Goal: Navigation & Orientation: Find specific page/section

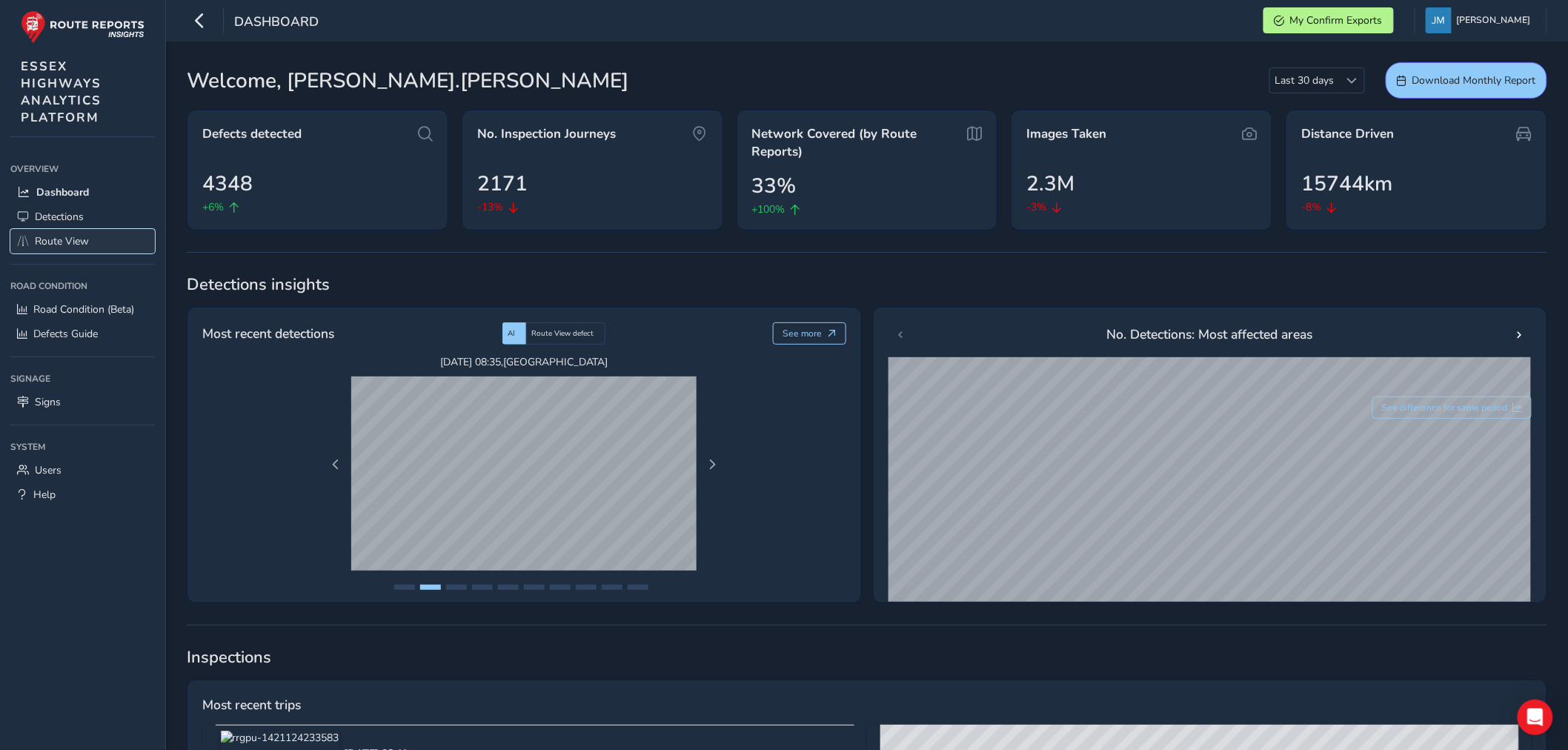
click at [58, 242] on span "Route View" at bounding box center [62, 241] width 54 height 14
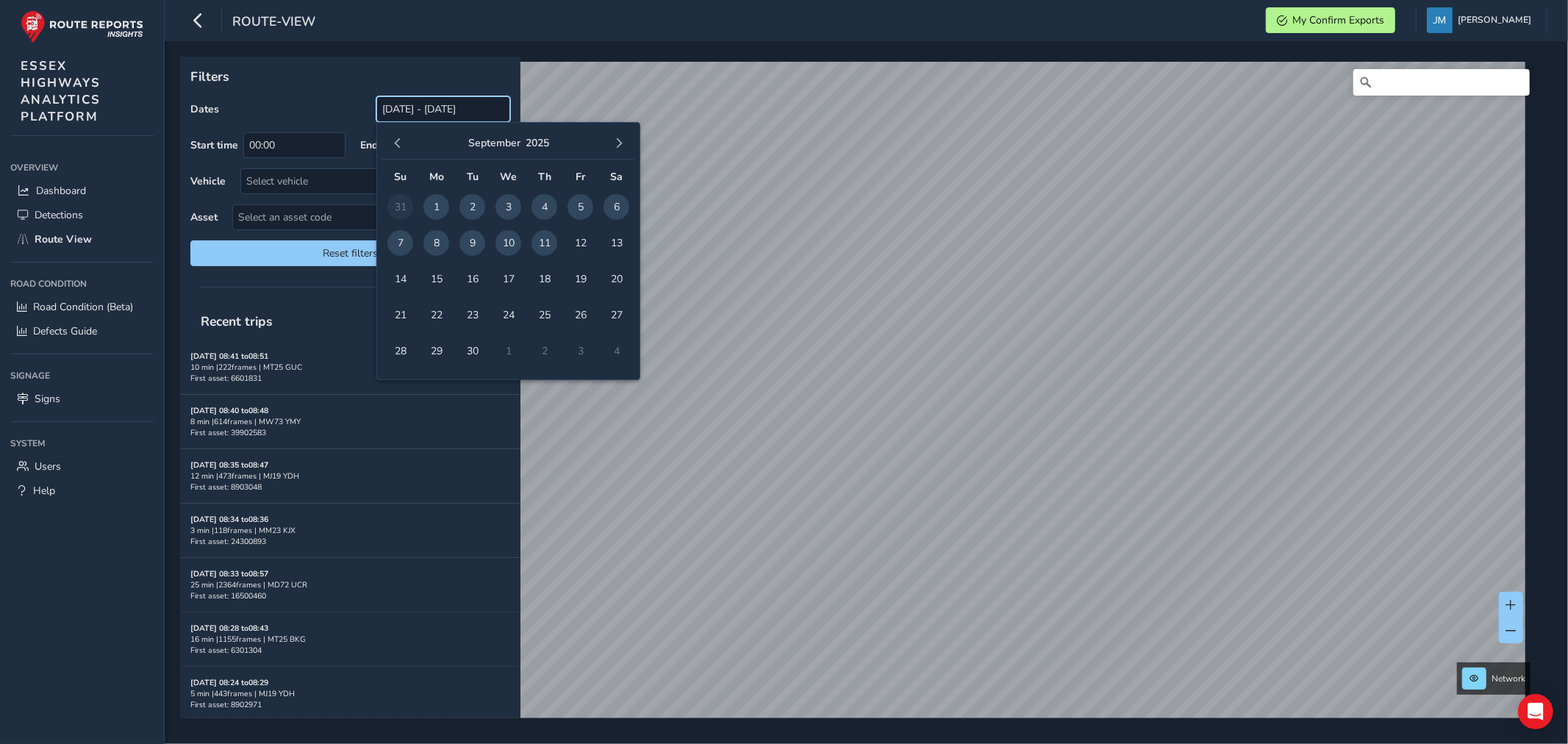
click at [437, 108] on input "[DATE] - [DATE]" at bounding box center [443, 109] width 134 height 26
click at [440, 245] on span "8" at bounding box center [436, 243] width 26 height 26
type input "[DATE] - [DATE]"
click at [481, 111] on input "[DATE] - [DATE]" at bounding box center [443, 109] width 134 height 26
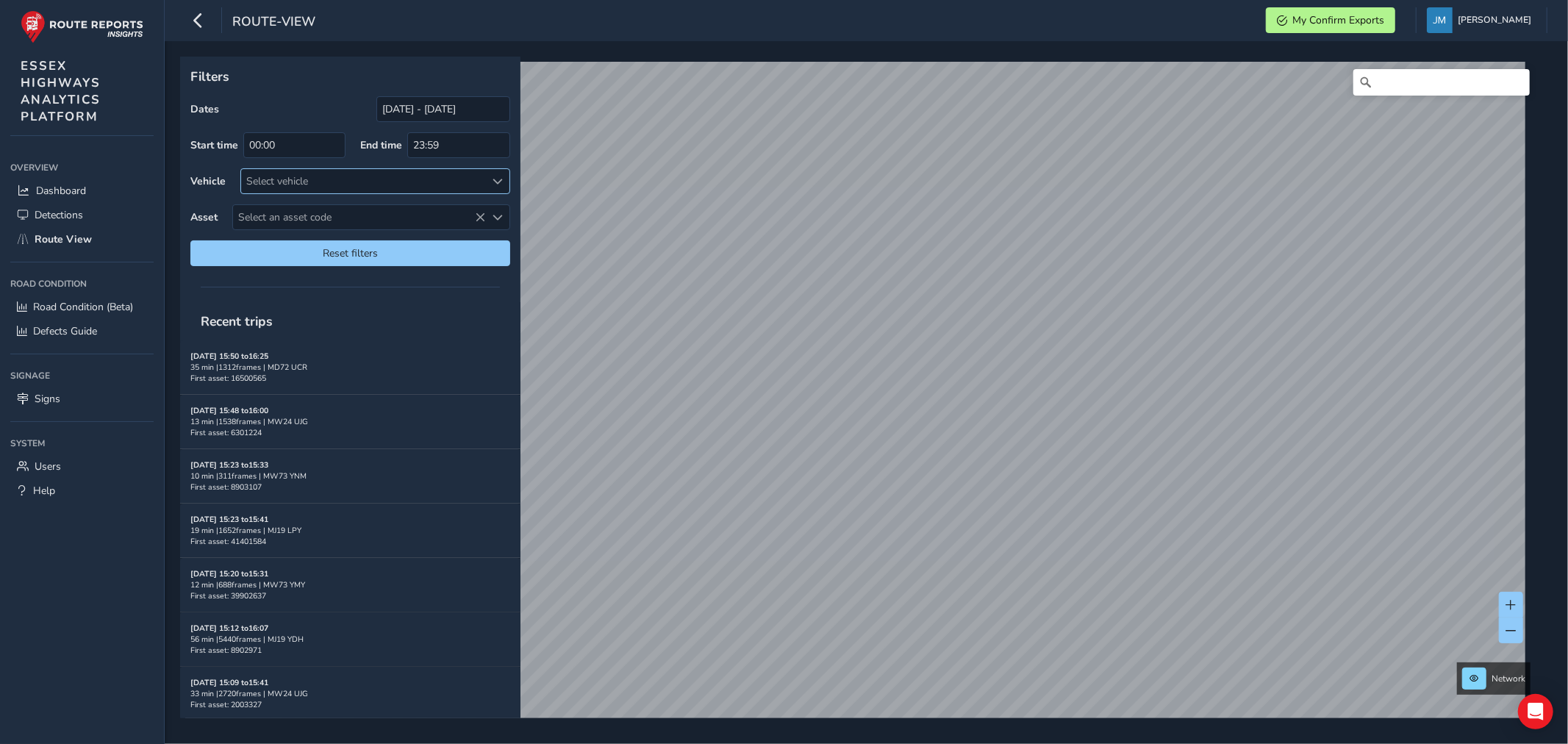
click at [371, 174] on div "Select vehicle" at bounding box center [363, 181] width 244 height 25
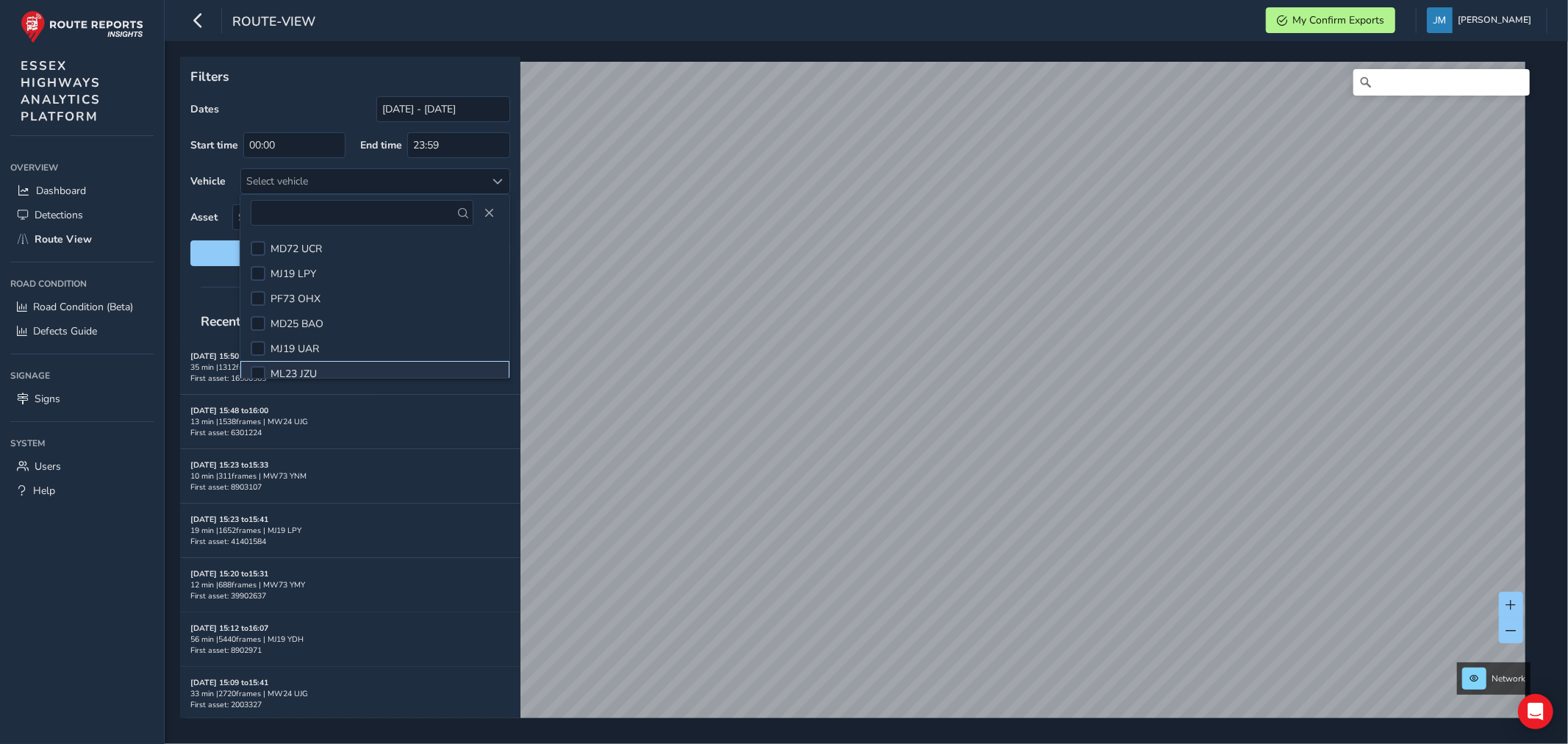
click at [496, 363] on li "ML23 JZU" at bounding box center [375, 373] width 269 height 25
drag, startPoint x: 496, startPoint y: 363, endPoint x: 500, endPoint y: 370, distance: 8.1
click at [496, 363] on li "ML23 JZU" at bounding box center [375, 373] width 269 height 25
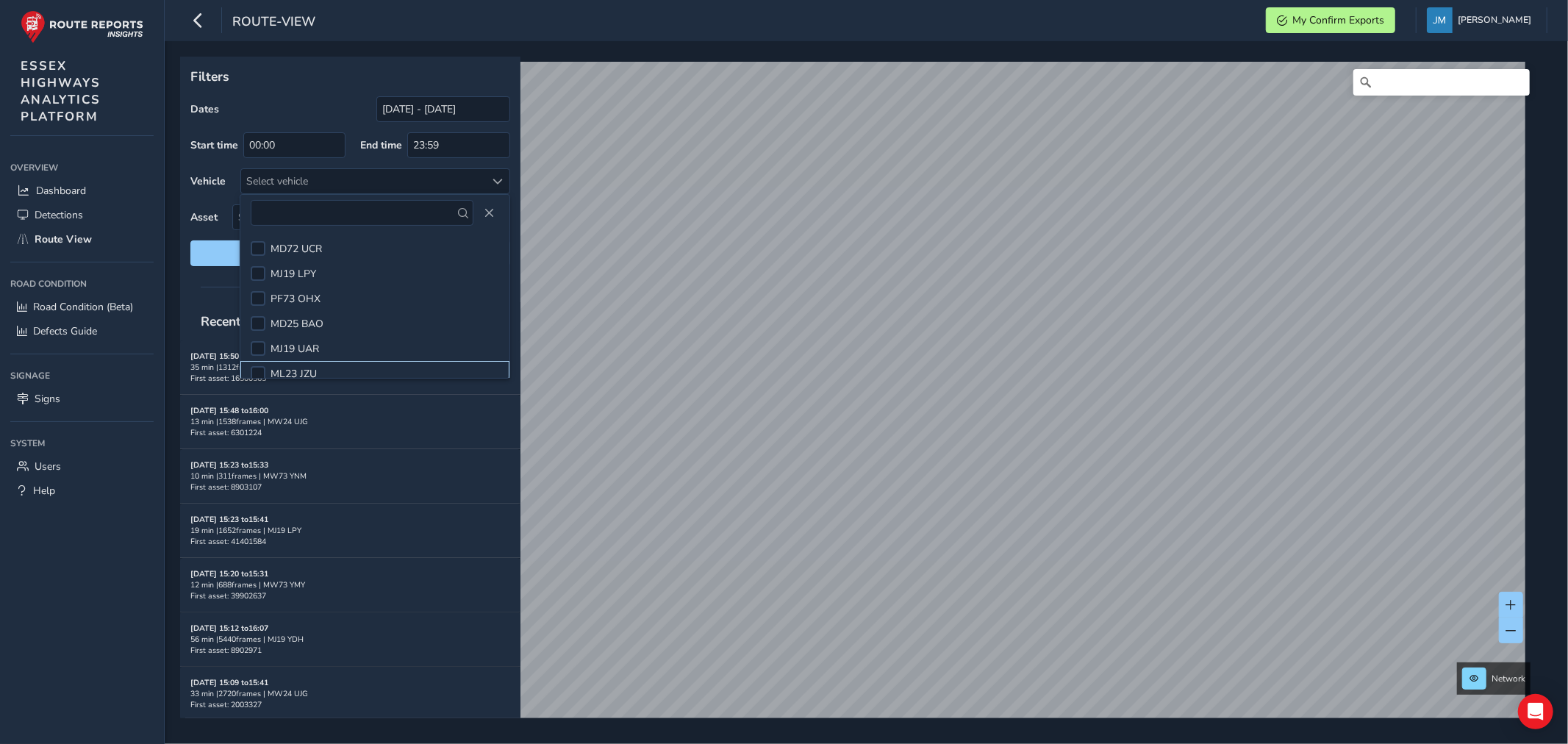
click at [496, 363] on li "ML23 JZU" at bounding box center [375, 373] width 269 height 25
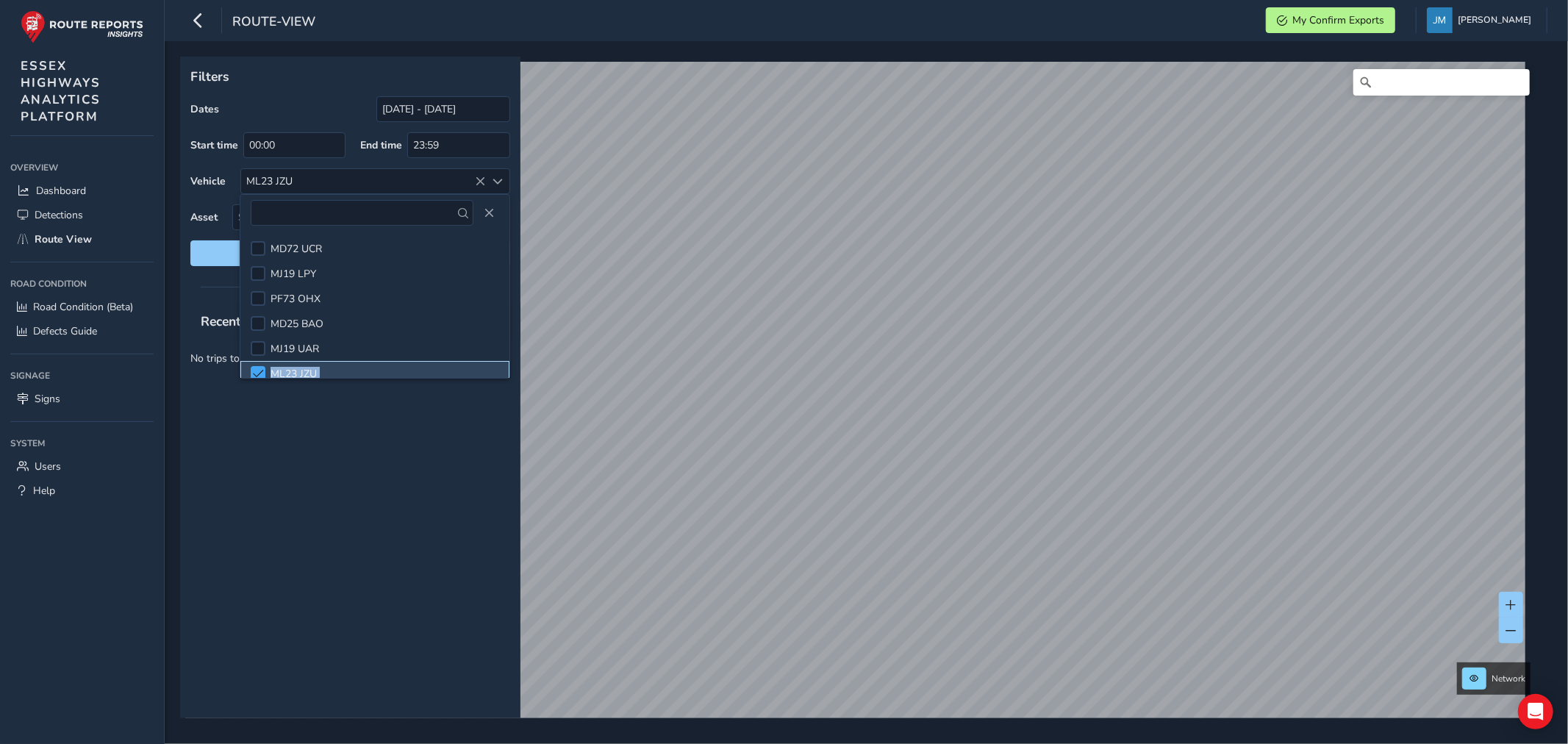
click at [253, 371] on span at bounding box center [258, 373] width 11 height 10
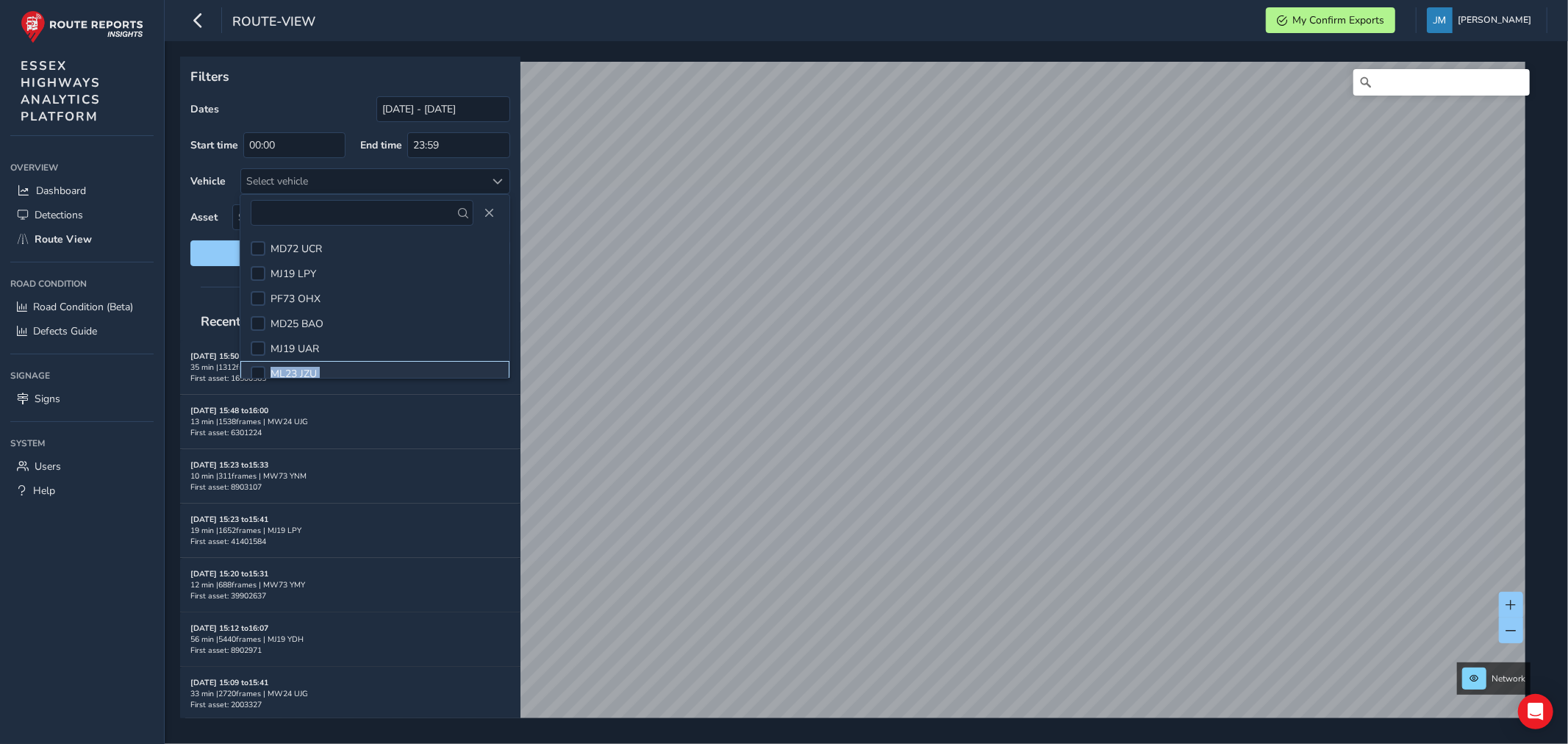
click at [495, 371] on li "ML23 JZU" at bounding box center [375, 373] width 269 height 25
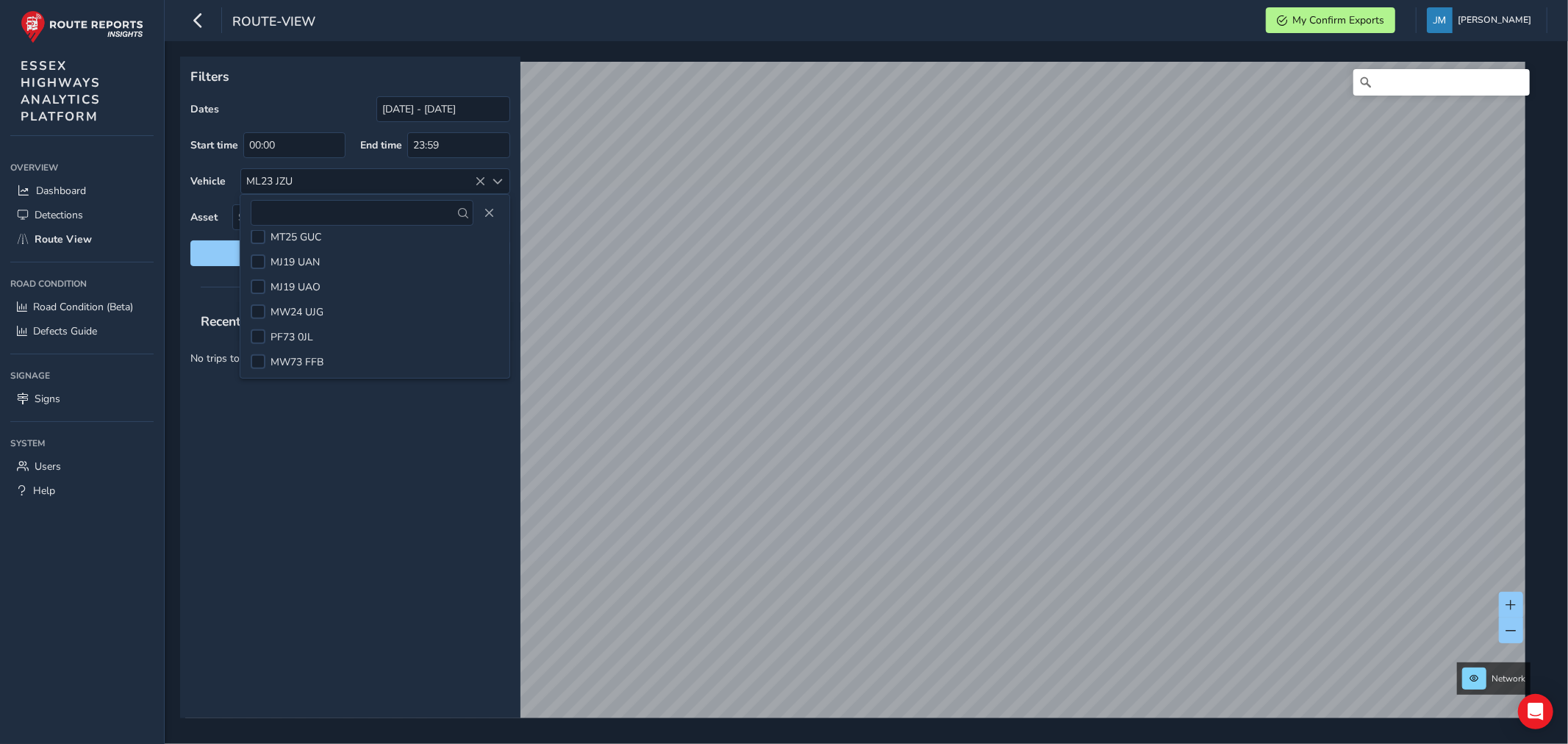
scroll to position [523, 0]
click at [261, 300] on div at bounding box center [258, 301] width 15 height 15
click at [256, 298] on div at bounding box center [258, 301] width 15 height 15
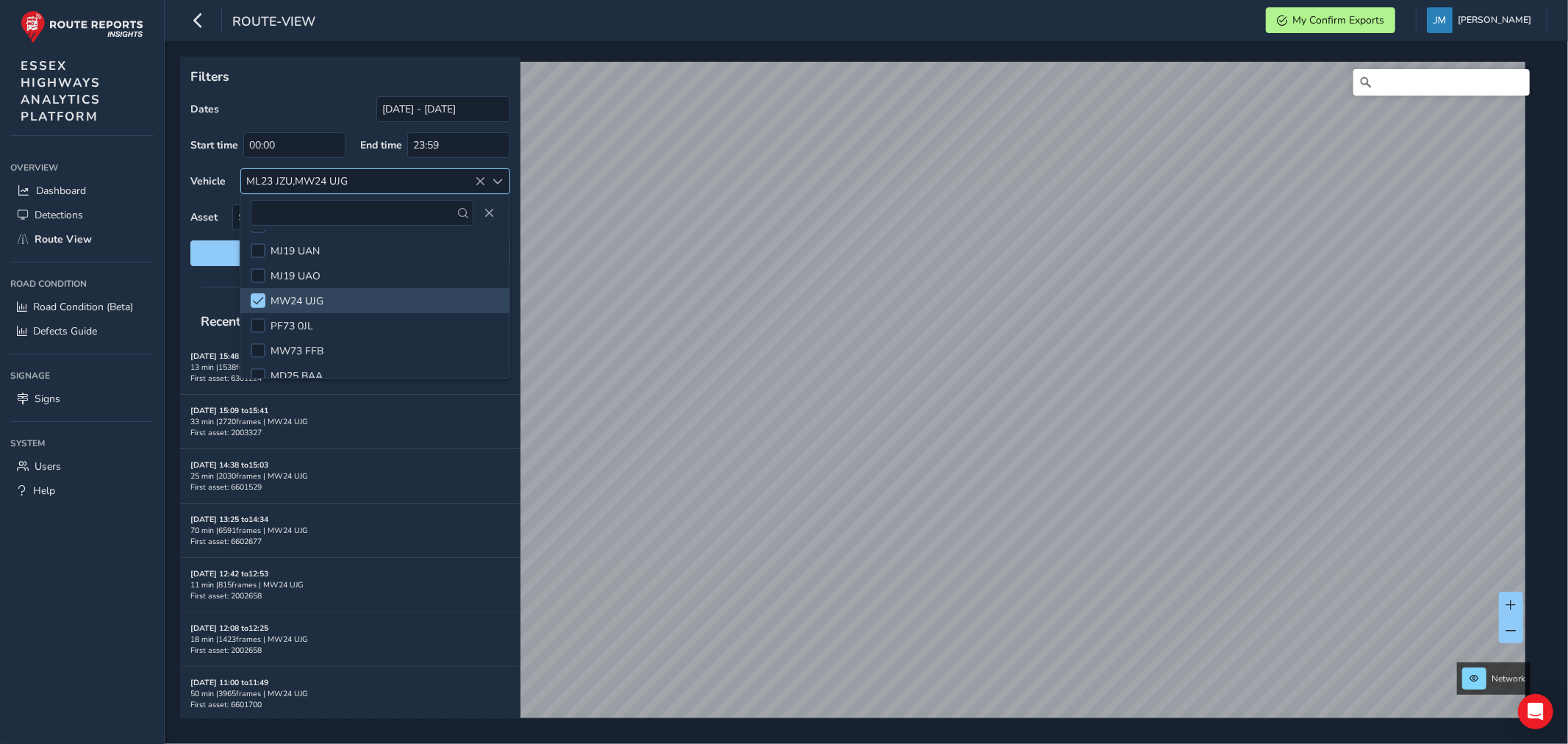
click at [475, 177] on icon at bounding box center [480, 182] width 10 height 10
click at [252, 265] on div at bounding box center [258, 269] width 15 height 15
click at [1515, 601] on span at bounding box center [1512, 605] width 10 height 10
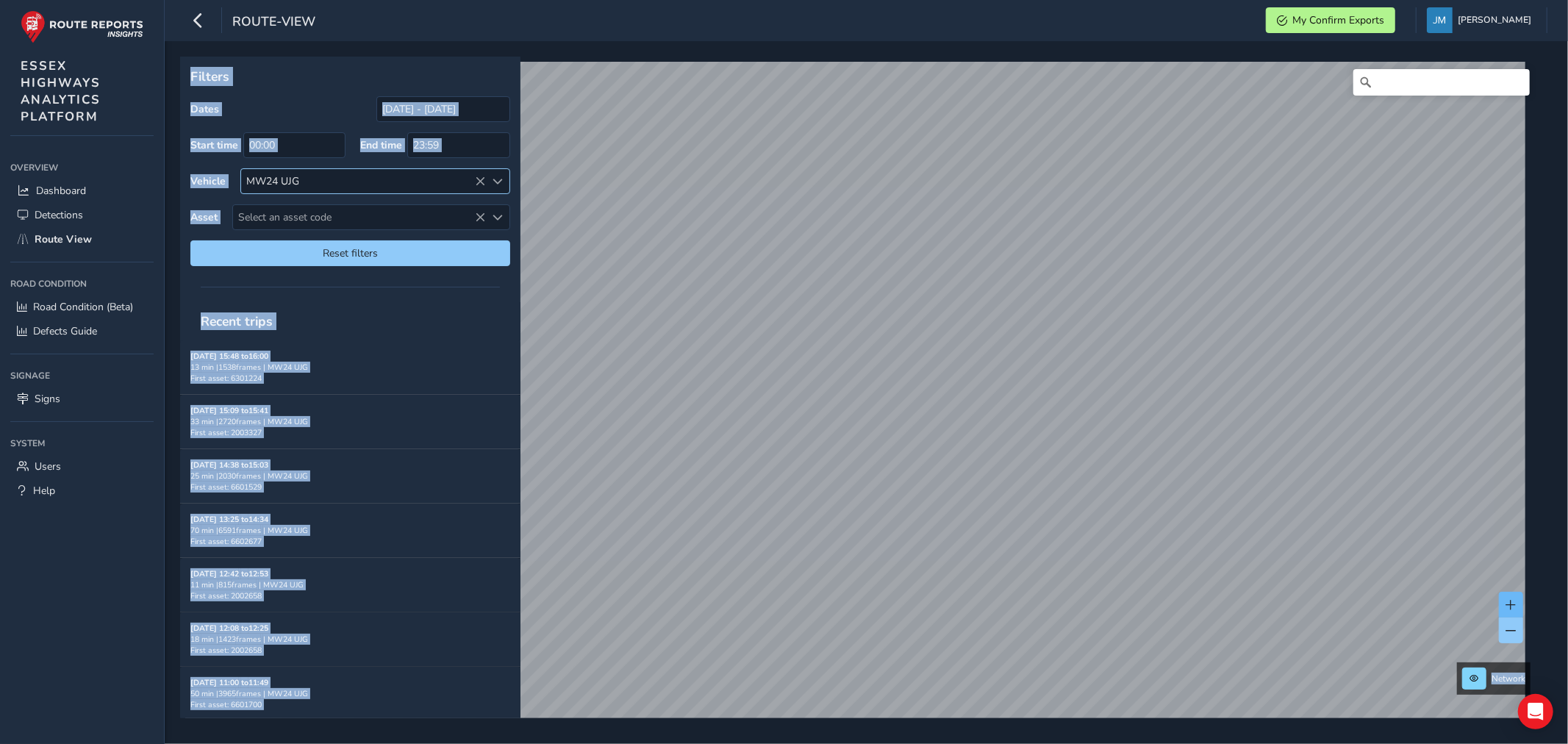
click at [1519, 604] on button at bounding box center [1511, 604] width 24 height 26
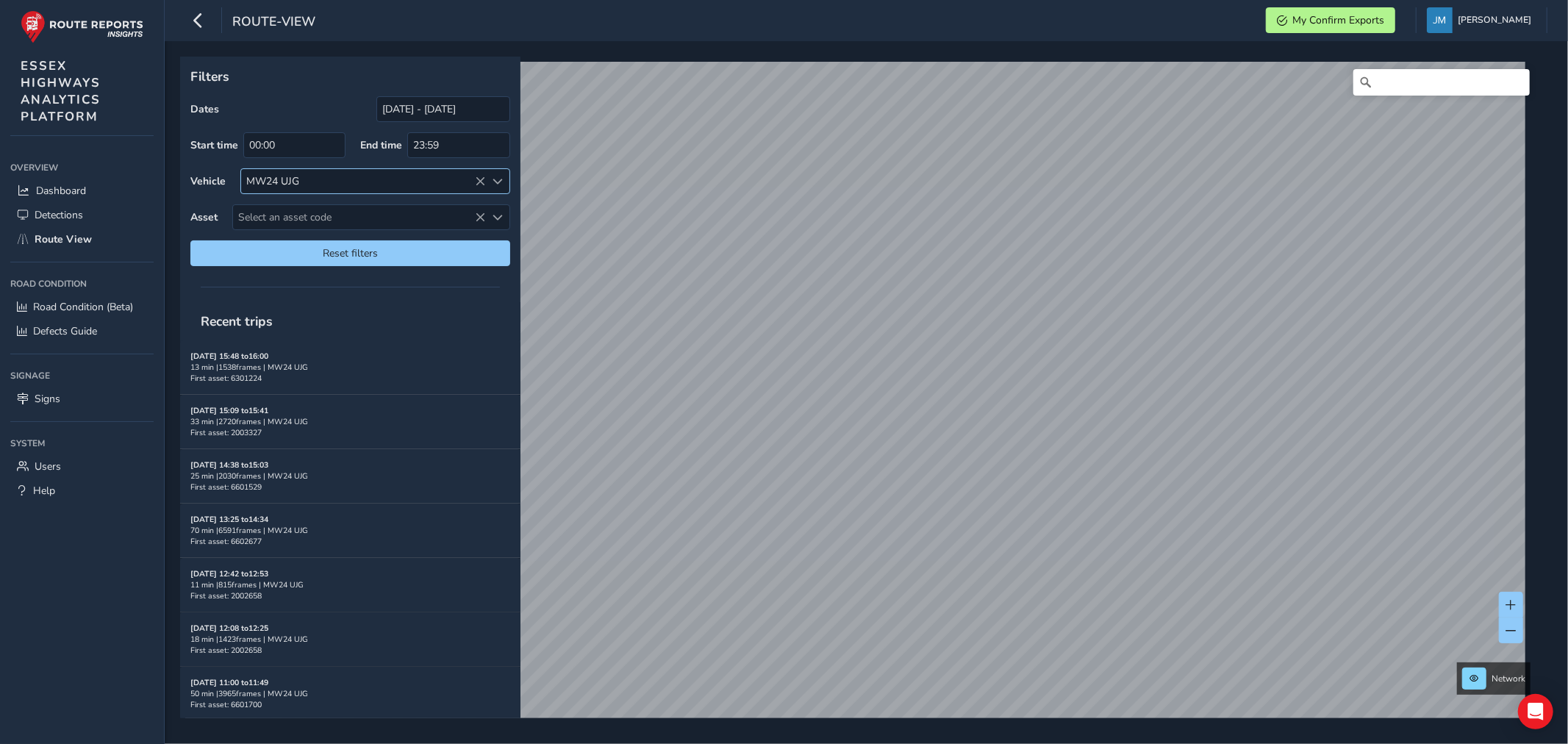
click at [987, 13] on div "route-view My Confirm Exports [PERSON_NAME] Colour Scheme: Dark Dim Light Logout" at bounding box center [866, 20] width 1404 height 41
